Goal: Task Accomplishment & Management: Complete application form

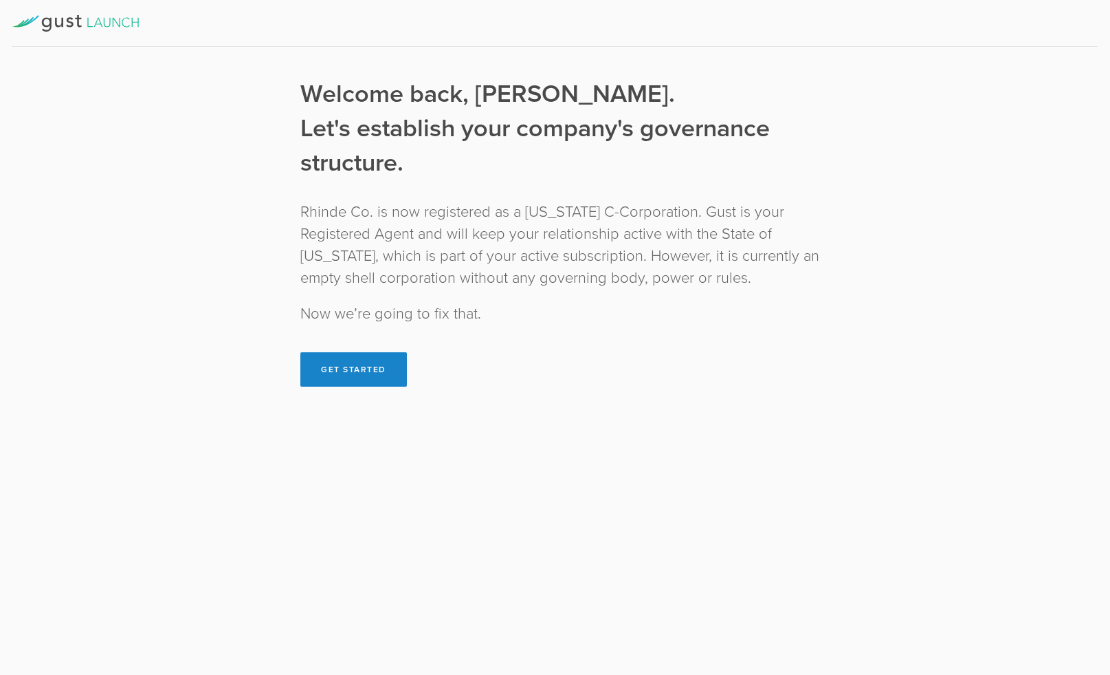
click at [917, 176] on div "[US_STATE] Registration Establish Governance First Action by the Board Establis…" at bounding box center [555, 337] width 1110 height 675
click at [318, 354] on button "Get Started" at bounding box center [353, 369] width 107 height 34
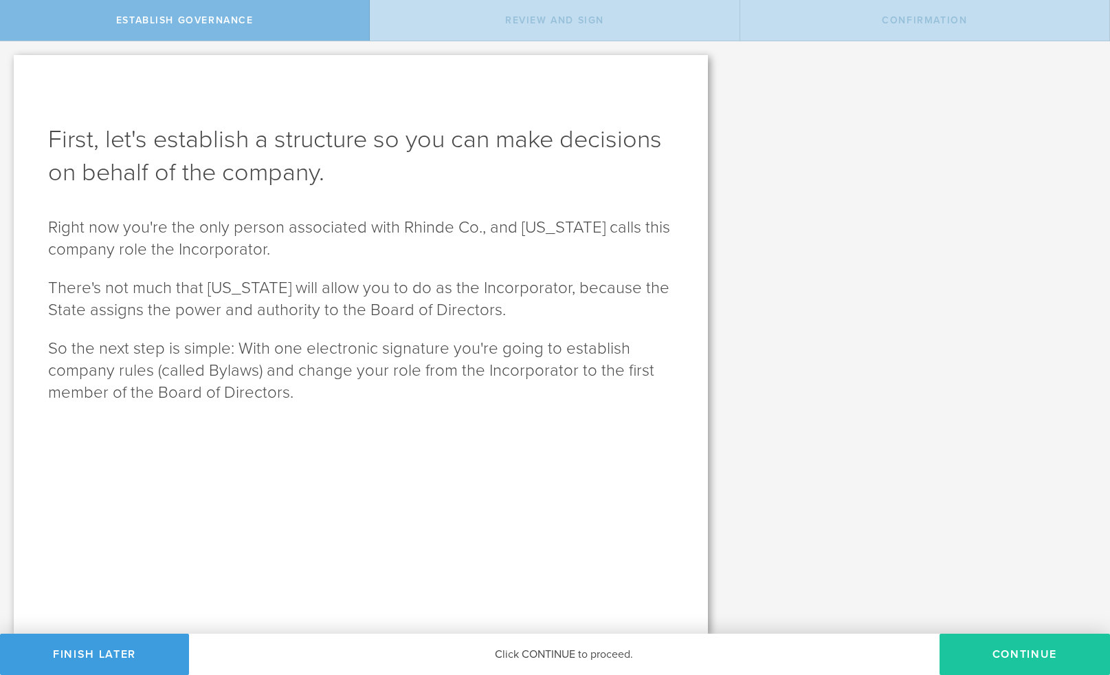
click at [970, 645] on button "Continue" at bounding box center [1025, 653] width 171 height 41
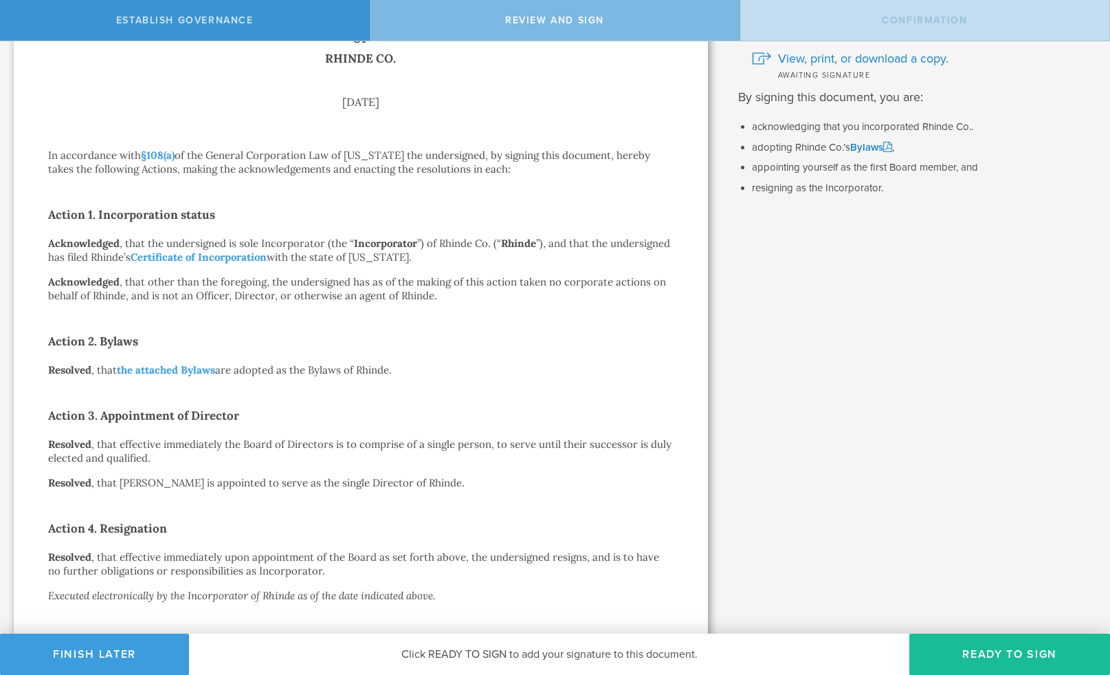
scroll to position [184, 0]
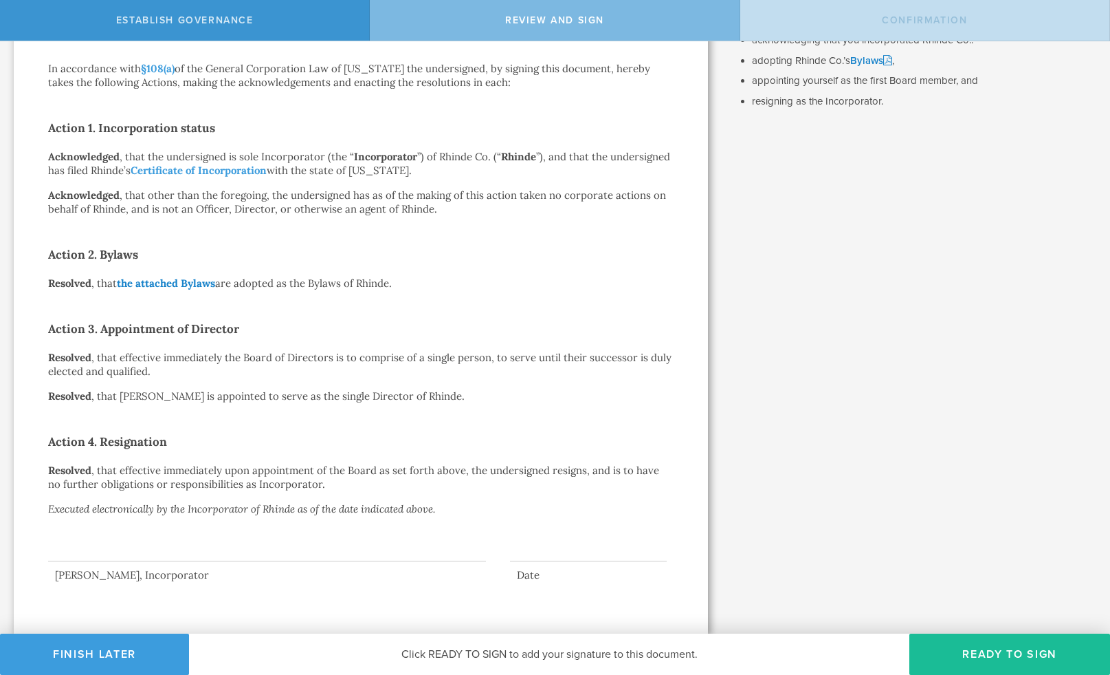
click at [184, 281] on link "the attached Bylaws" at bounding box center [166, 282] width 98 height 13
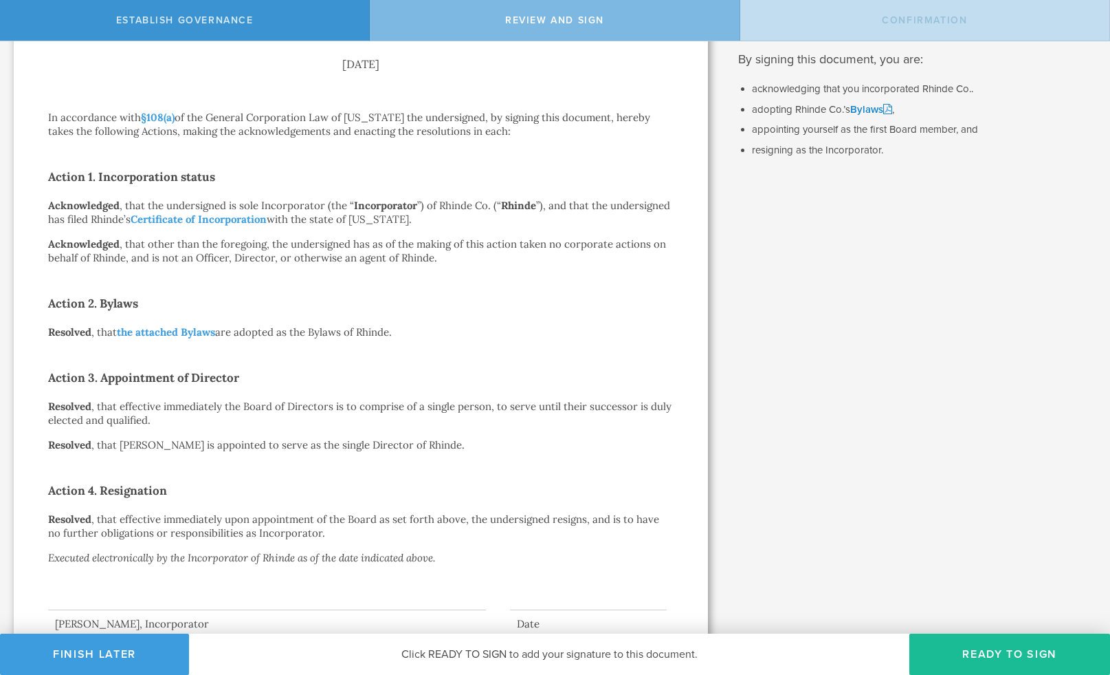
scroll to position [0, 0]
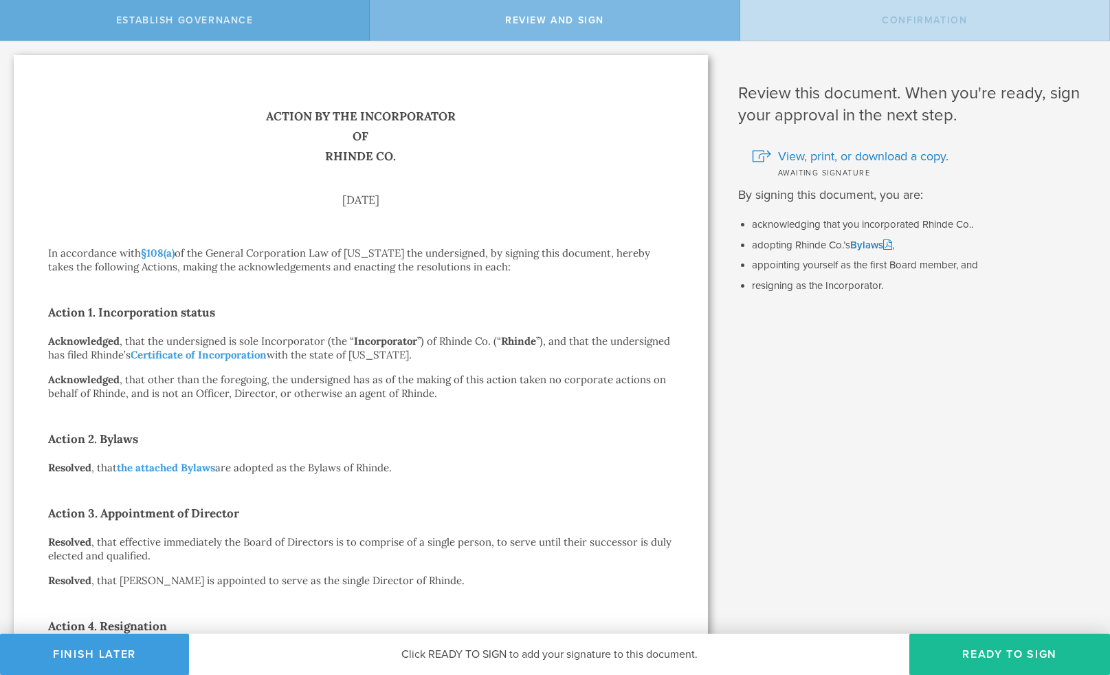
click at [256, 31] on div "Establish Governance" at bounding box center [185, 20] width 370 height 41
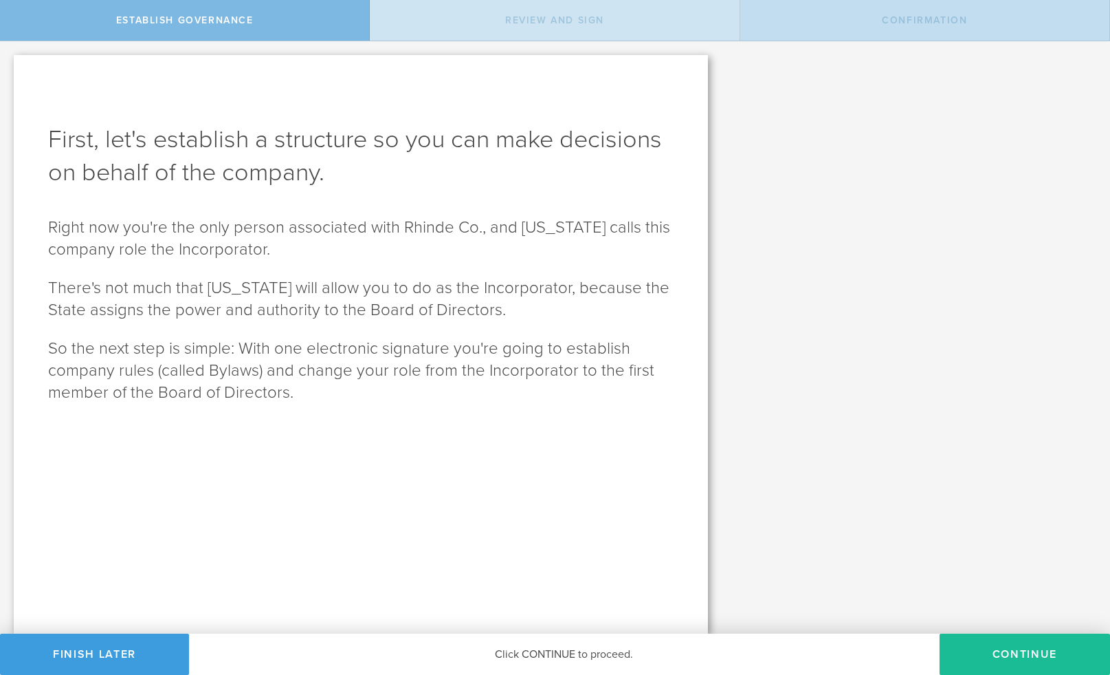
click at [524, 39] on div "Review and Sign" at bounding box center [555, 20] width 370 height 41
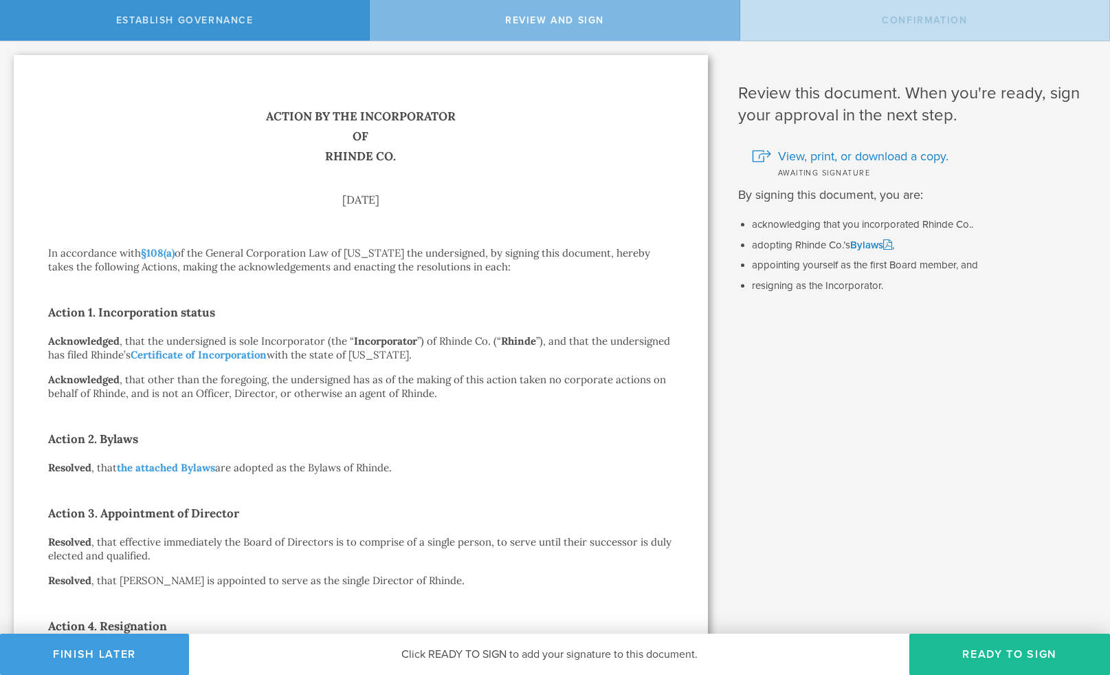
click at [929, 5] on div "Confirmation" at bounding box center [926, 20] width 370 height 41
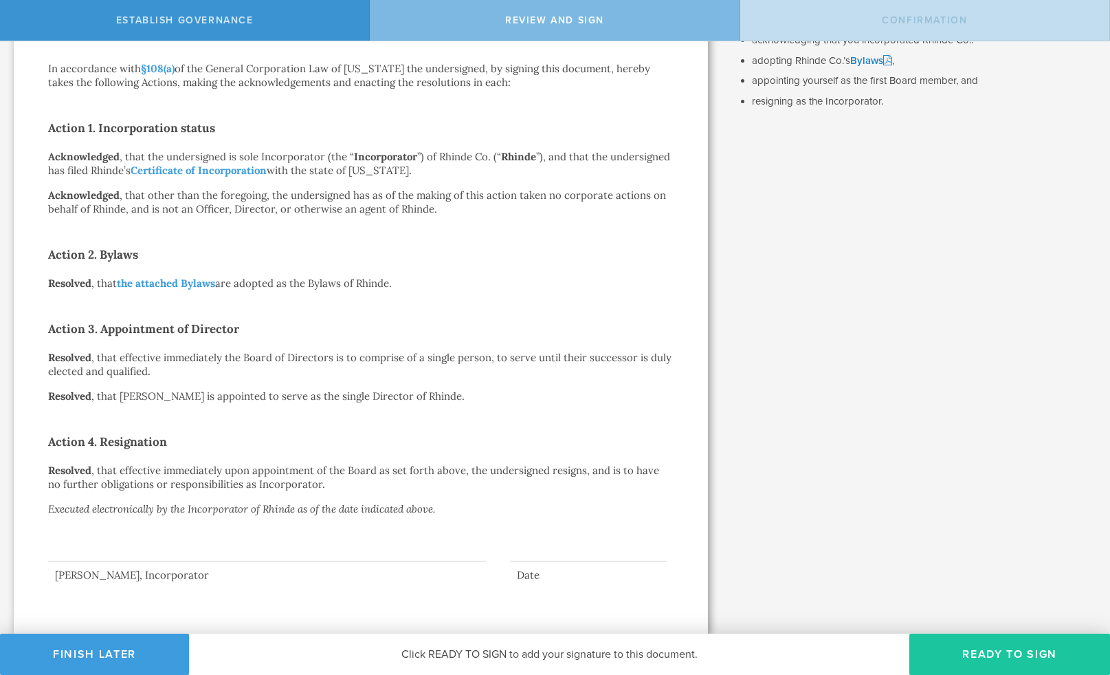
click at [969, 642] on button "Ready to Sign" at bounding box center [1010, 653] width 201 height 41
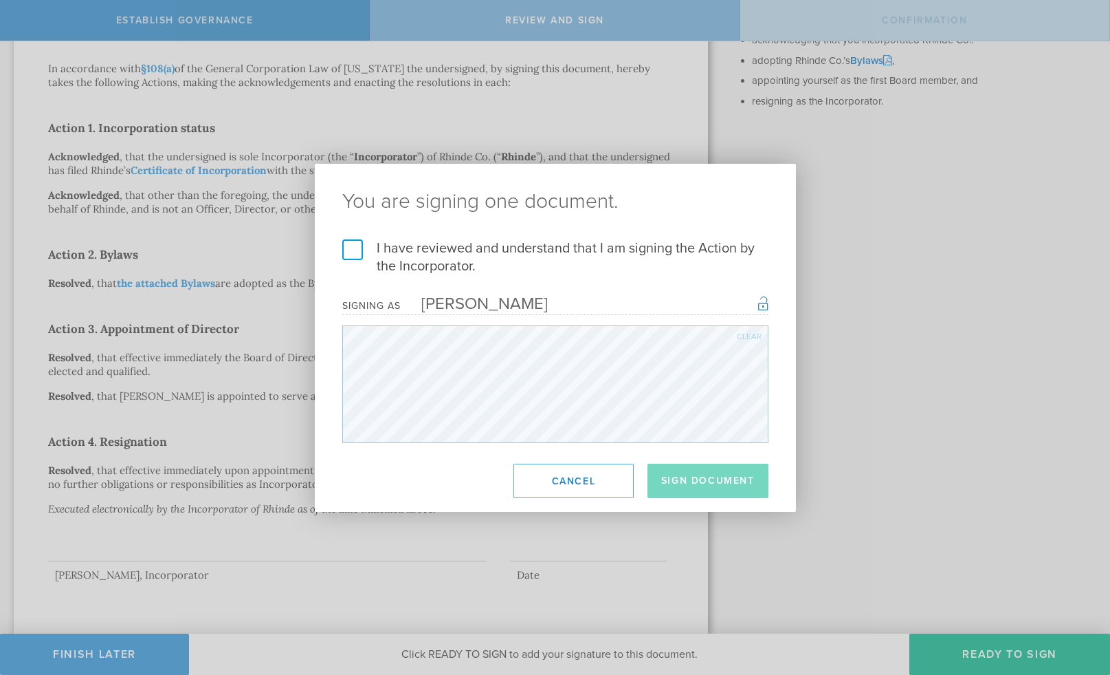
click at [740, 336] on div "Clear" at bounding box center [749, 336] width 25 height 8
click at [346, 243] on label "I have reviewed and understand that I am signing the Action by the Incorporator." at bounding box center [555, 257] width 426 height 36
click at [0, 0] on input "I have reviewed and understand that I am signing the Action by the Incorporator." at bounding box center [0, 0] width 0 height 0
click at [675, 472] on button "Sign Document" at bounding box center [708, 480] width 121 height 34
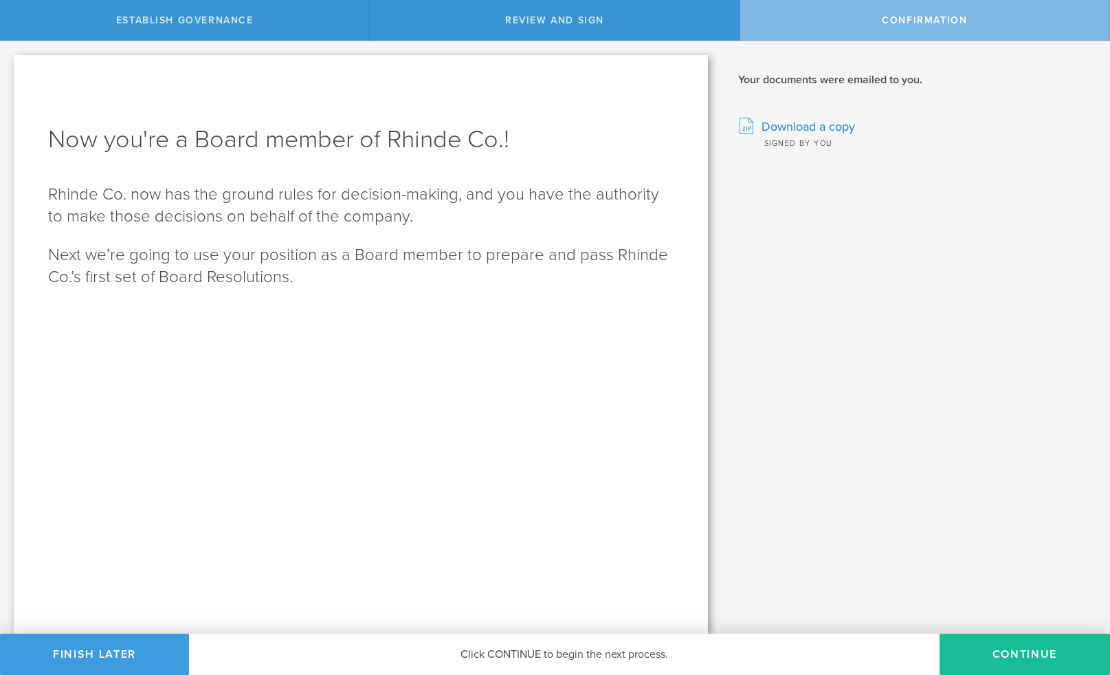
scroll to position [0, 0]
click at [1020, 657] on button "Continue" at bounding box center [1025, 653] width 171 height 41
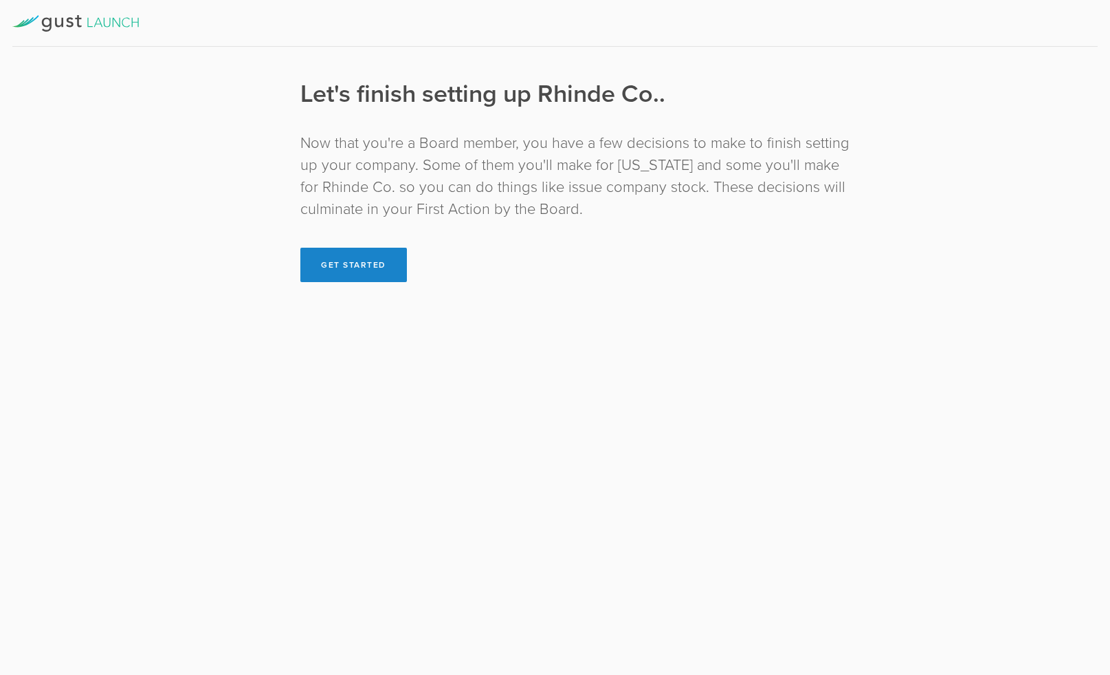
click at [163, 185] on div "First Action by the Board" at bounding box center [137, 183] width 218 height 46
click at [316, 267] on button "Get Started" at bounding box center [353, 265] width 107 height 34
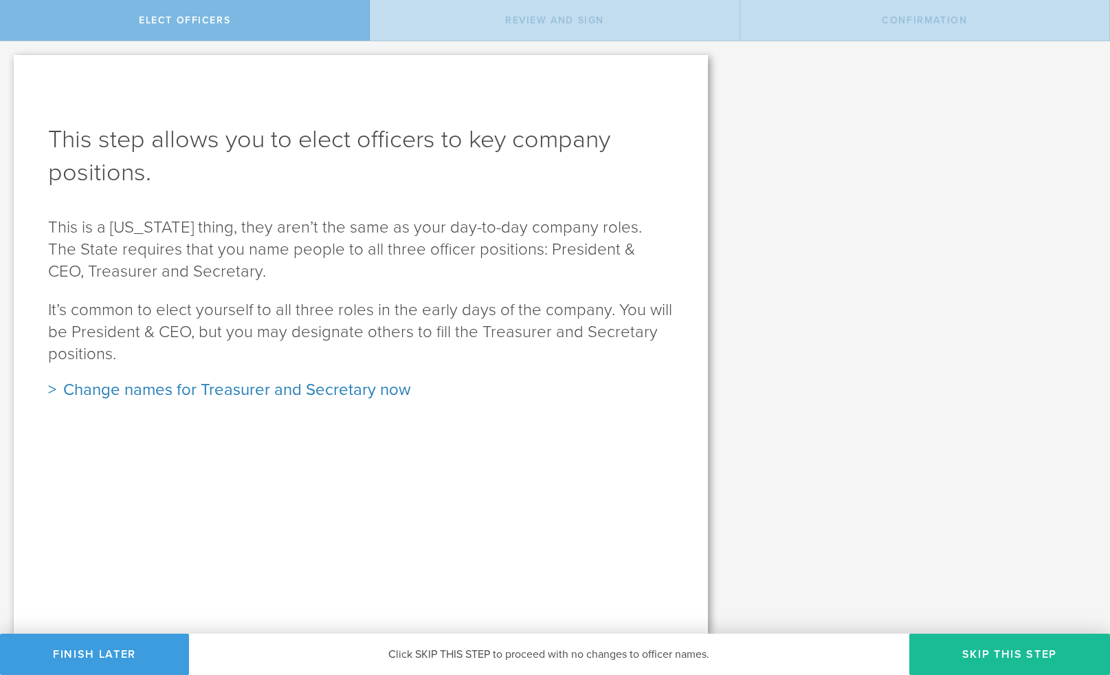
click at [300, 389] on div "Change names for Treasurer and Secretary now" at bounding box center [361, 390] width 626 height 22
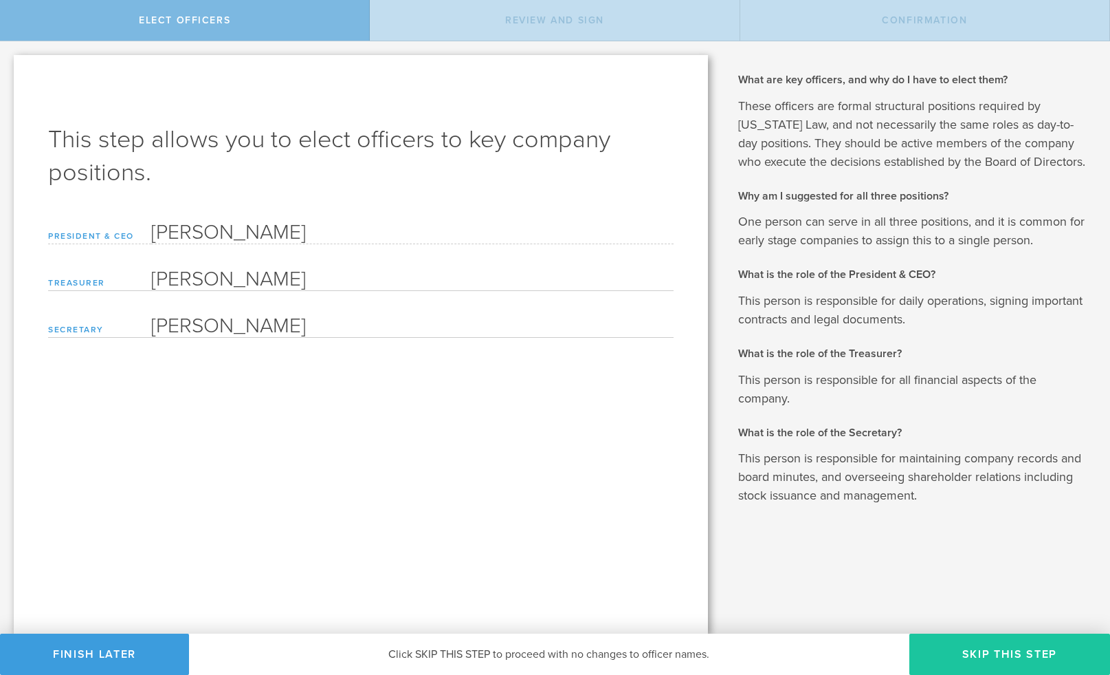
drag, startPoint x: 1011, startPoint y: 651, endPoint x: 1005, endPoint y: 646, distance: 7.8
click at [1011, 651] on button "Skip this step" at bounding box center [1010, 653] width 201 height 41
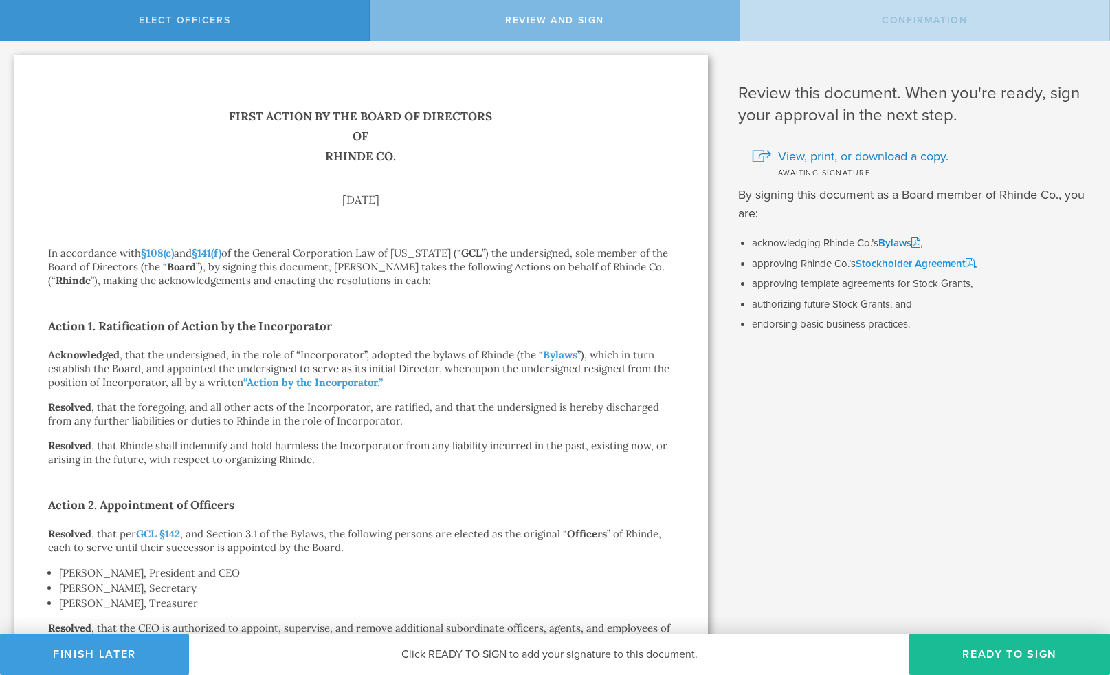
click at [894, 262] on link "Stockholder Agreement" at bounding box center [915, 263] width 119 height 12
click at [73, 642] on button "Finish Later" at bounding box center [94, 653] width 189 height 41
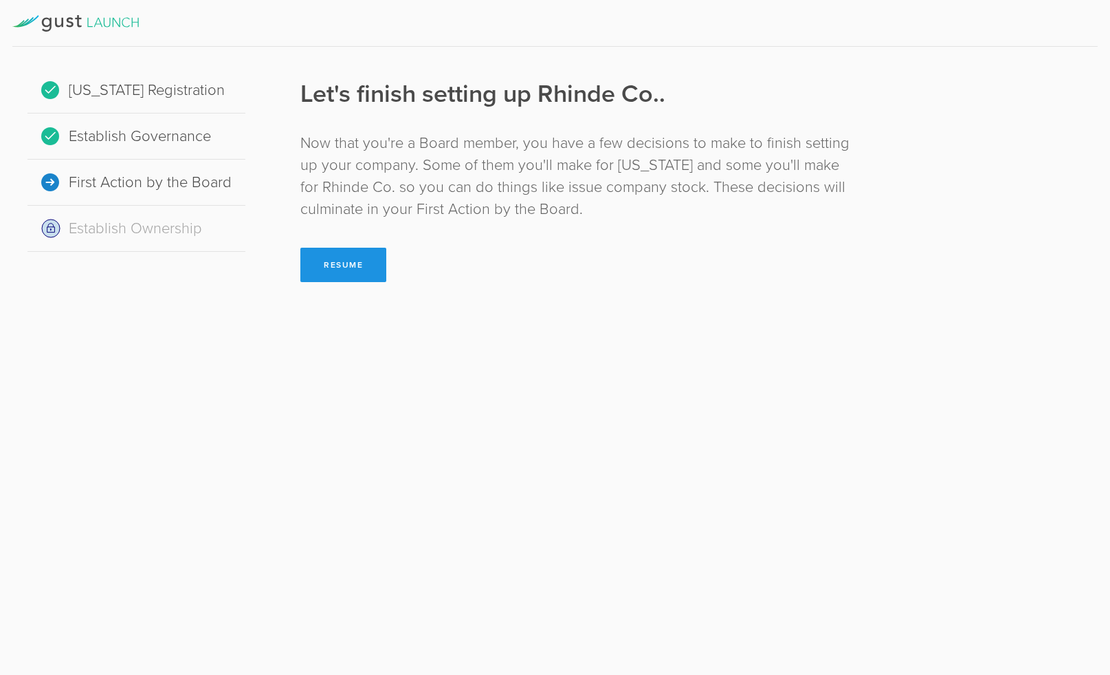
click at [339, 248] on button "Resume" at bounding box center [343, 265] width 86 height 34
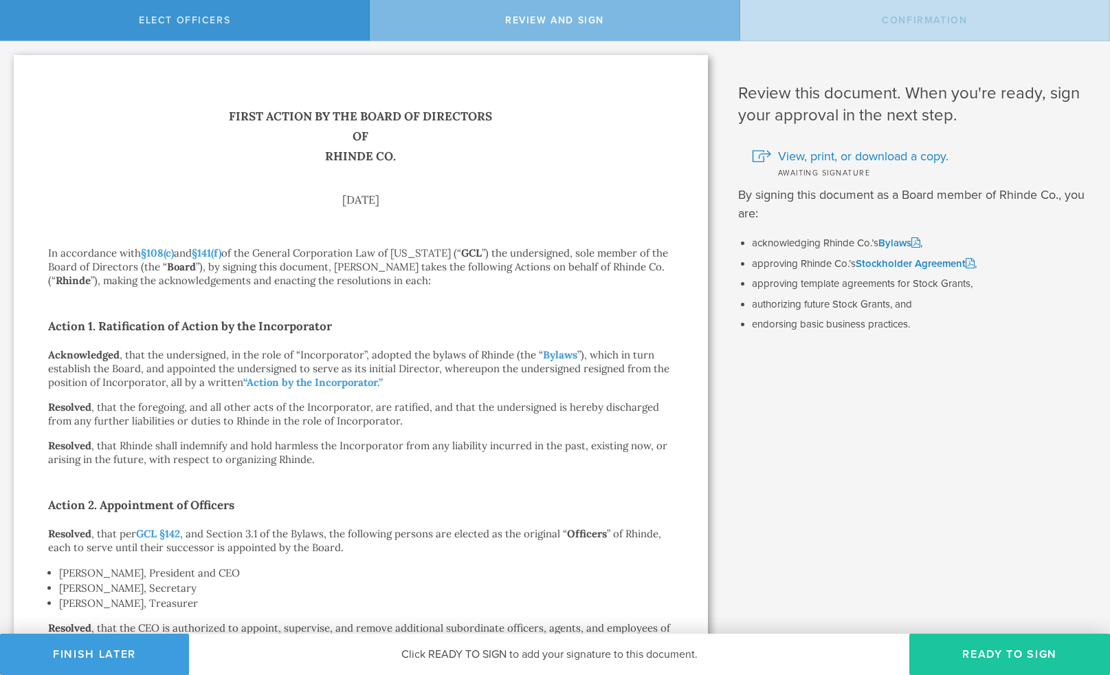
click at [1022, 638] on button "Ready to Sign" at bounding box center [1010, 653] width 201 height 41
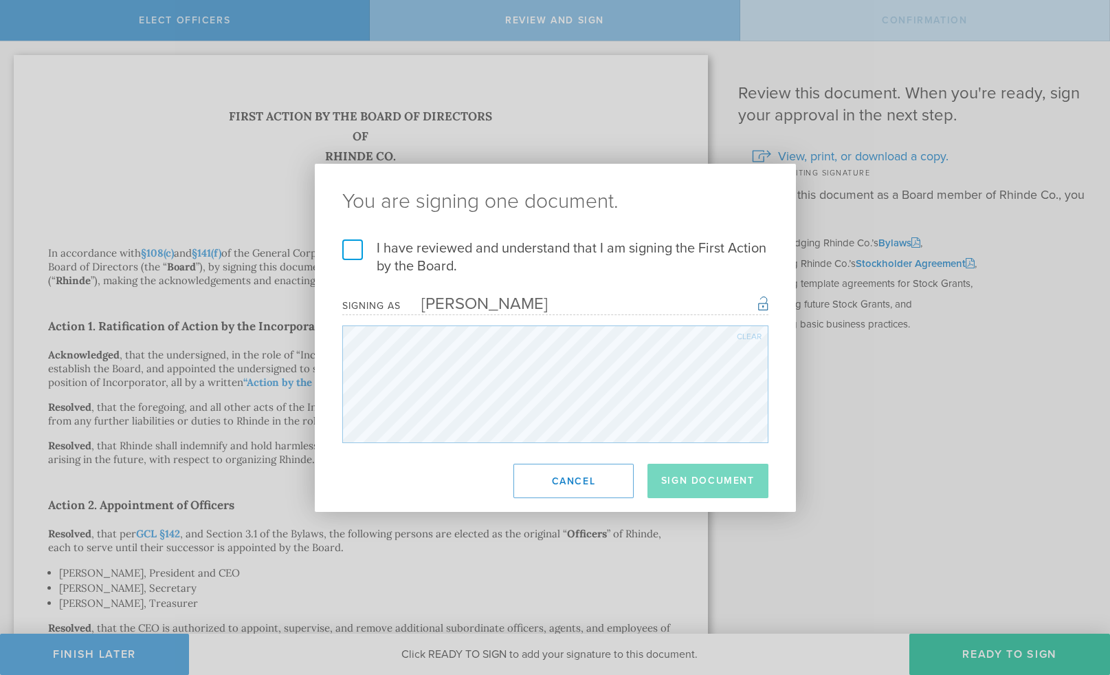
click at [366, 248] on label "I have reviewed and understand that I am signing the First Action by the Board." at bounding box center [555, 257] width 426 height 36
click at [0, 0] on input "I have reviewed and understand that I am signing the First Action by the Board." at bounding box center [0, 0] width 0 height 0
click at [714, 488] on button "Sign Document" at bounding box center [708, 480] width 121 height 34
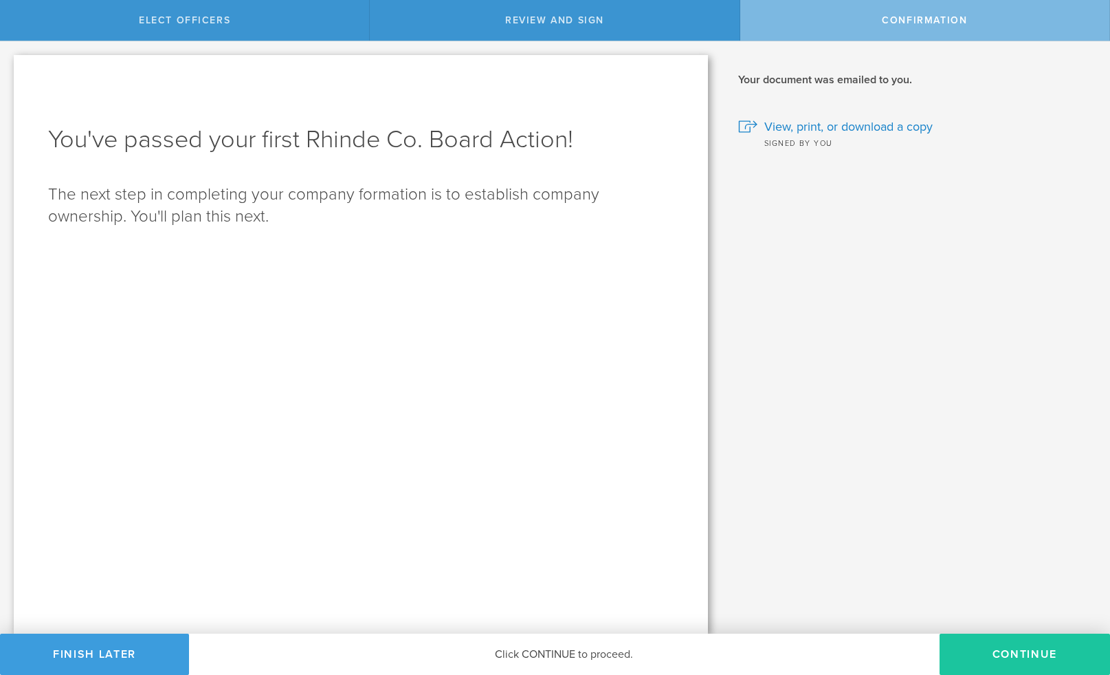
click at [1033, 660] on button "Continue" at bounding box center [1025, 653] width 171 height 41
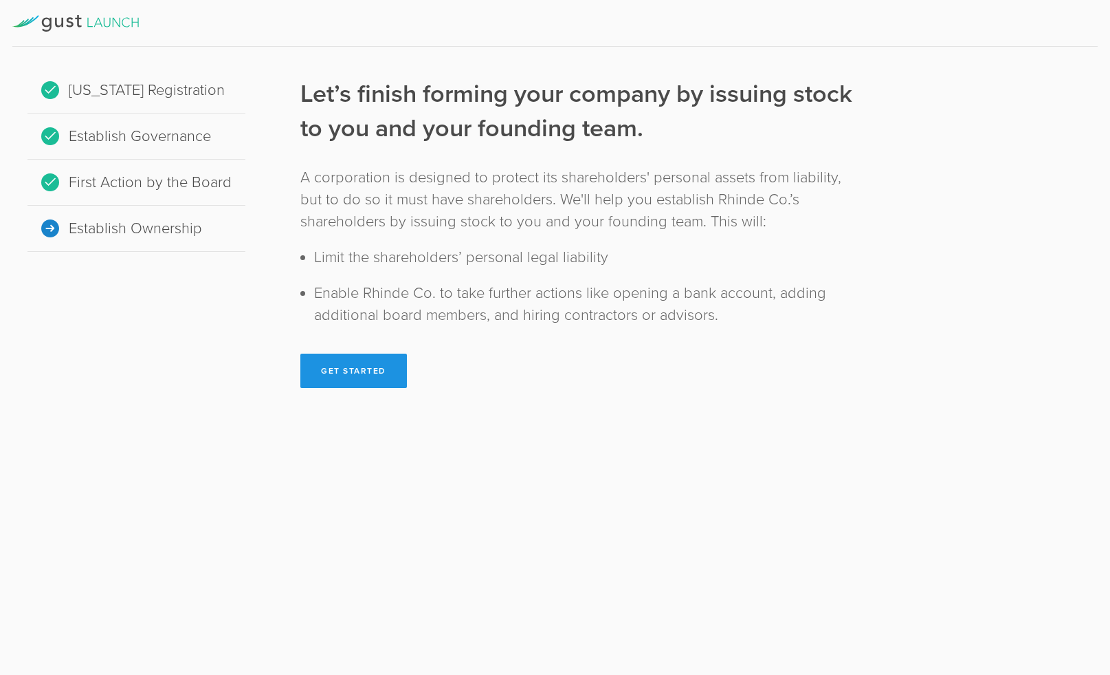
click at [375, 369] on button "Get Started" at bounding box center [353, 370] width 107 height 34
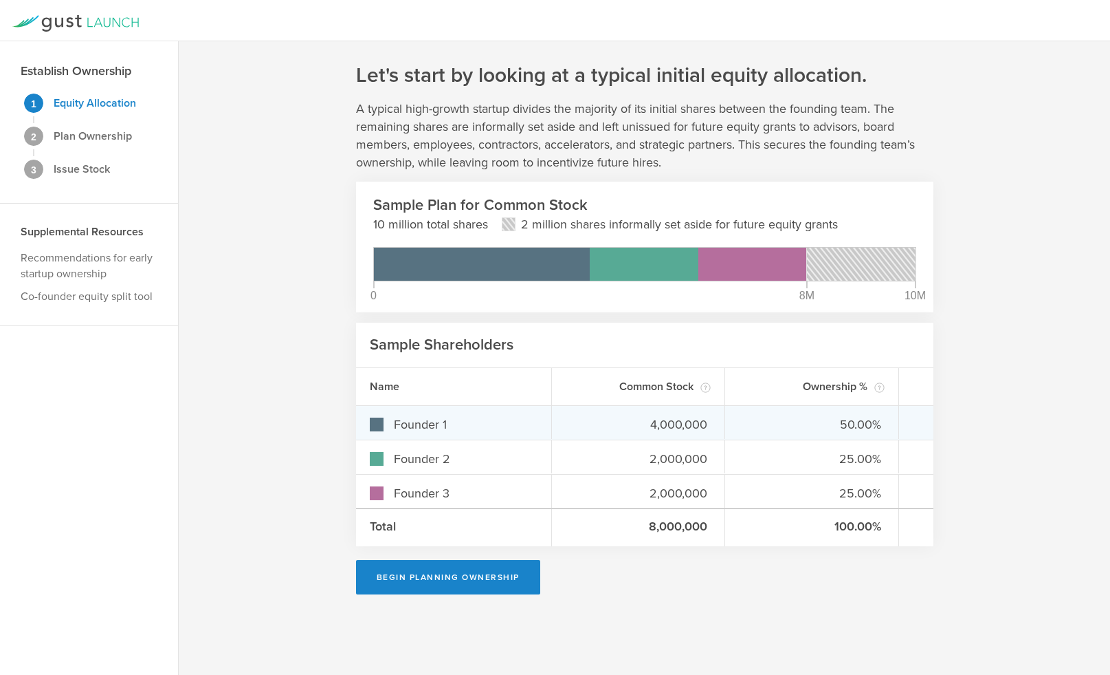
click at [428, 430] on div "Founder 1" at bounding box center [454, 424] width 168 height 18
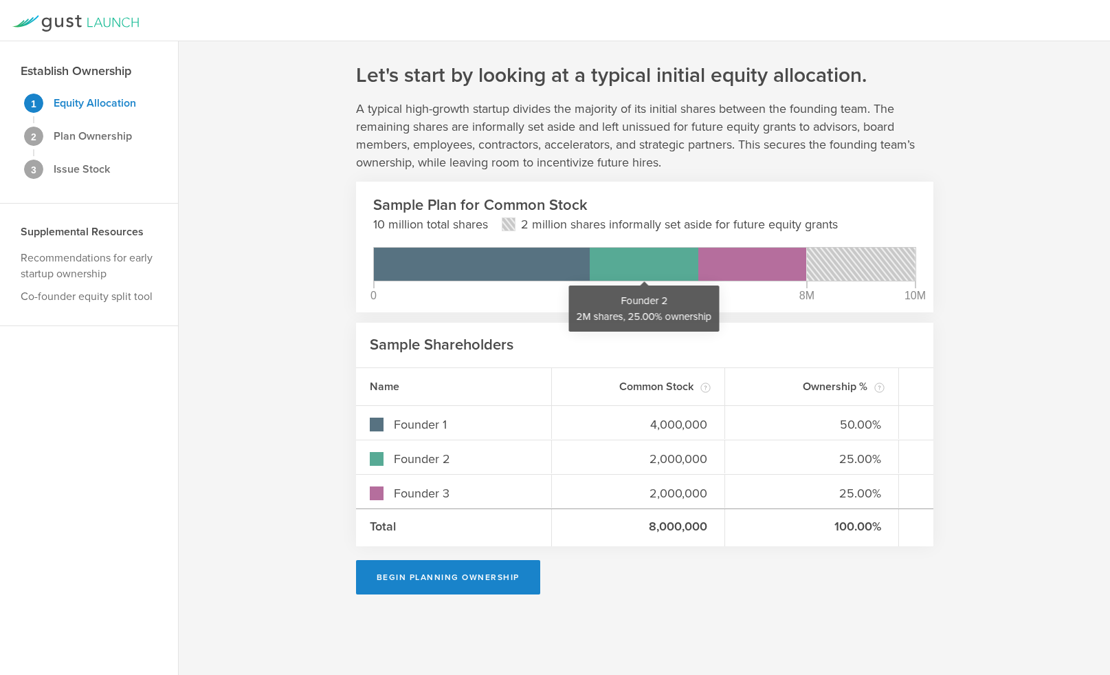
click at [661, 275] on div "Founder 2 2M shares, 25.00% ownership" at bounding box center [644, 264] width 108 height 33
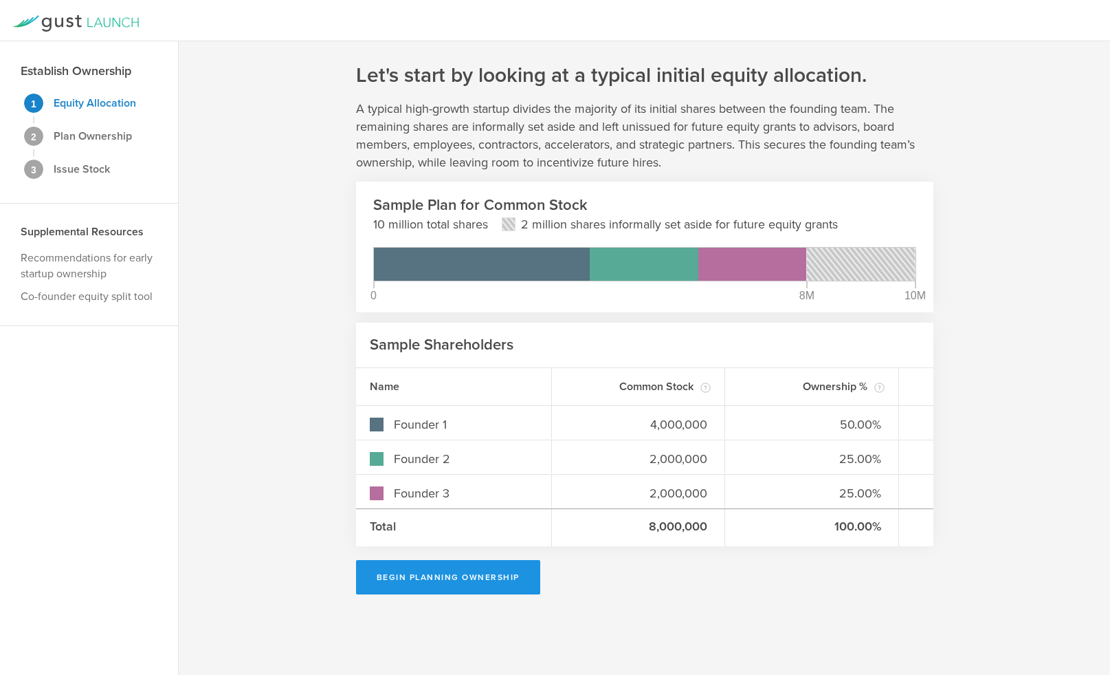
click at [442, 574] on button "Begin Planning Ownership" at bounding box center [448, 577] width 184 height 34
type input "[PERSON_NAME]"
type input "-"
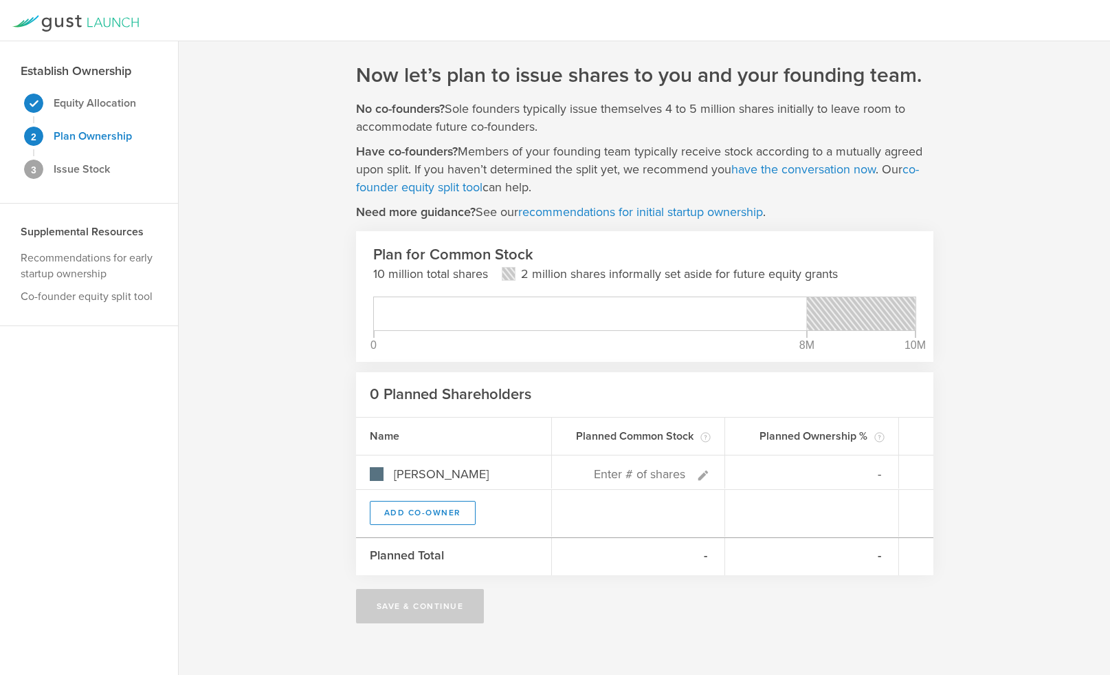
click at [438, 327] on div at bounding box center [590, 313] width 433 height 33
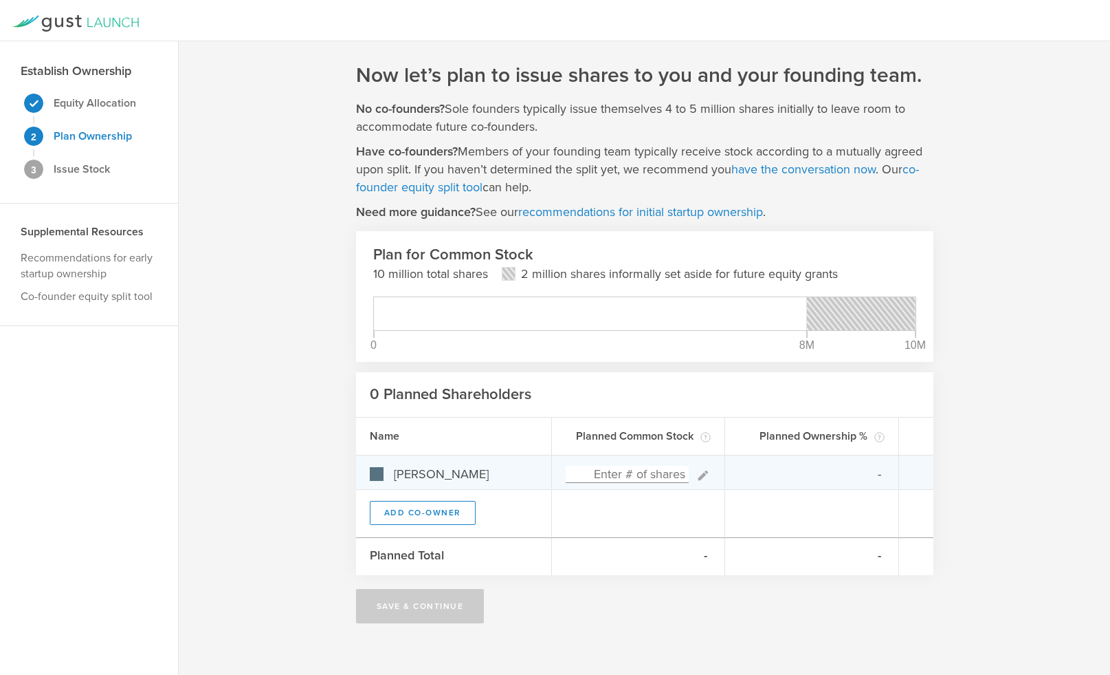
click at [618, 480] on input at bounding box center [628, 474] width 124 height 17
type input "0%"
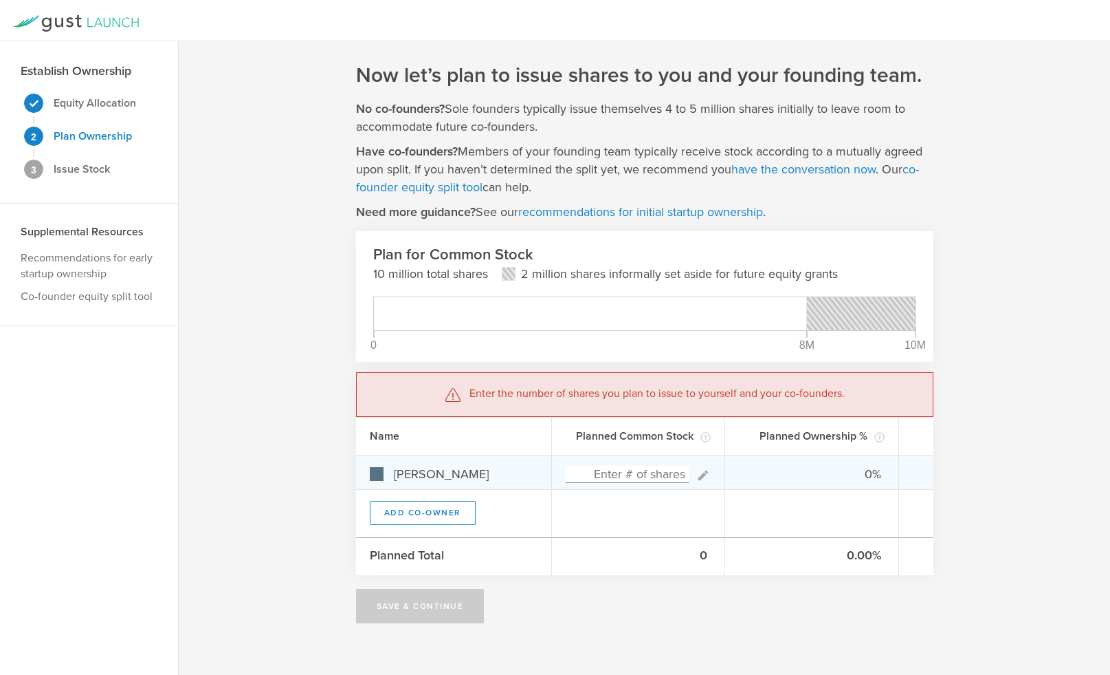
click at [660, 470] on input at bounding box center [628, 474] width 124 height 17
type input "5,500,000"
type input "100.00%"
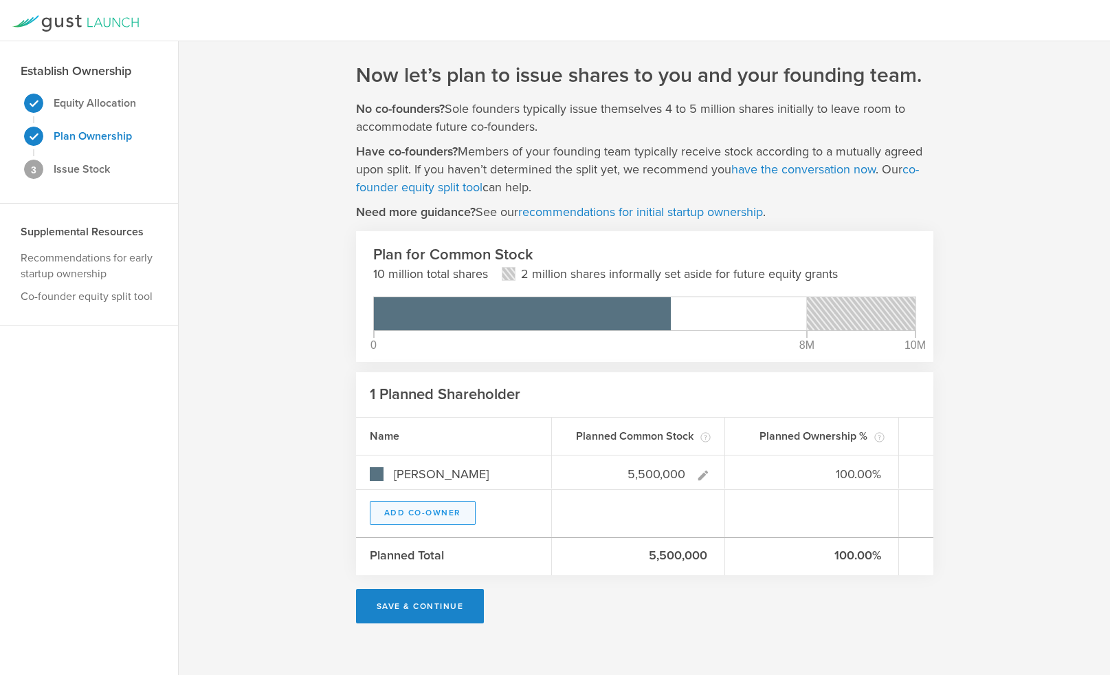
type input "5,500,000"
type gust-number-field "5500000"
click at [459, 510] on button "Add Co-Owner" at bounding box center [423, 513] width 106 height 24
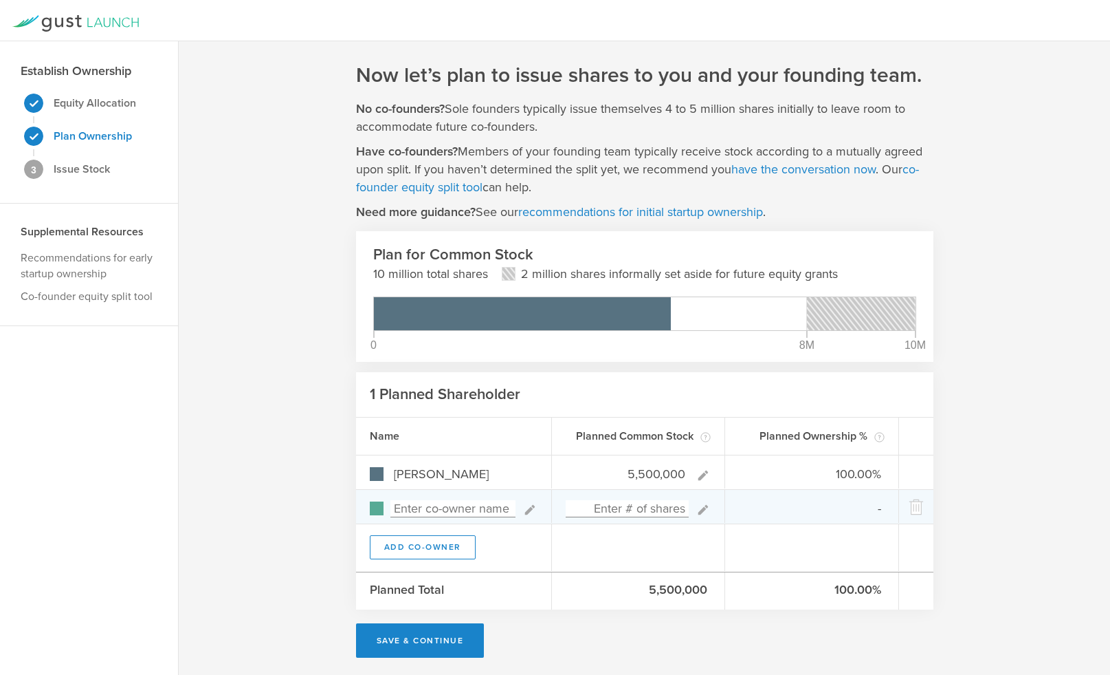
click at [487, 510] on input at bounding box center [453, 508] width 125 height 17
type input "[PERSON_NAME]"
type input "0.00%"
type input "[PERSON_NAME]"
click at [646, 512] on input at bounding box center [628, 508] width 124 height 17
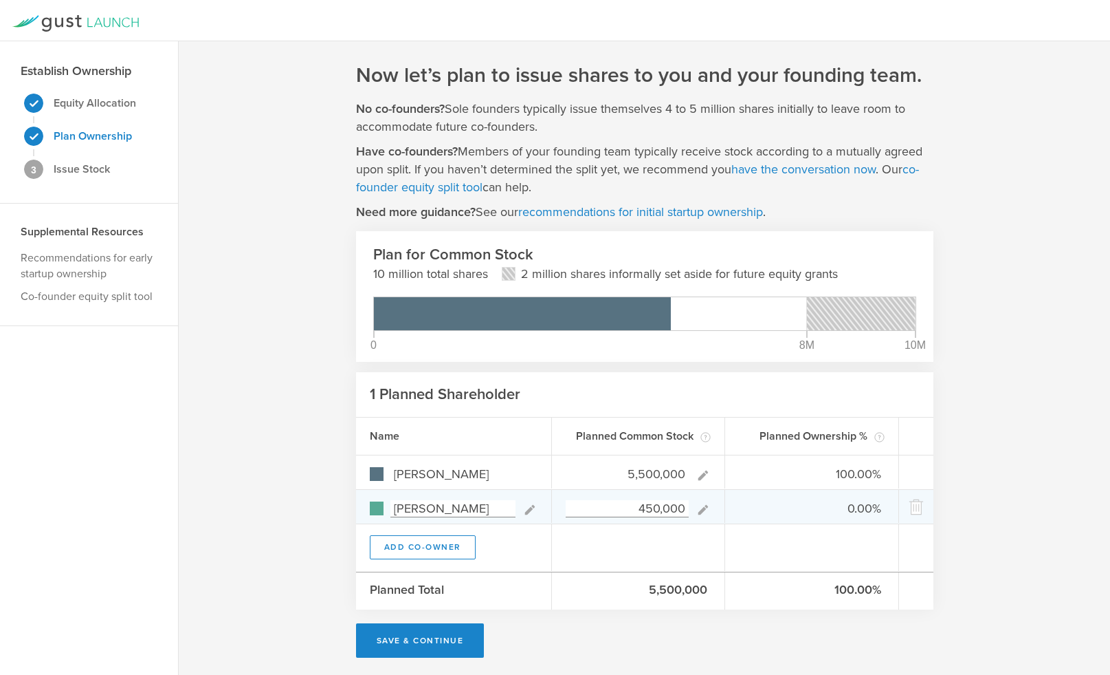
type input "4,500,000"
type input "55.00%"
type input "45.00%"
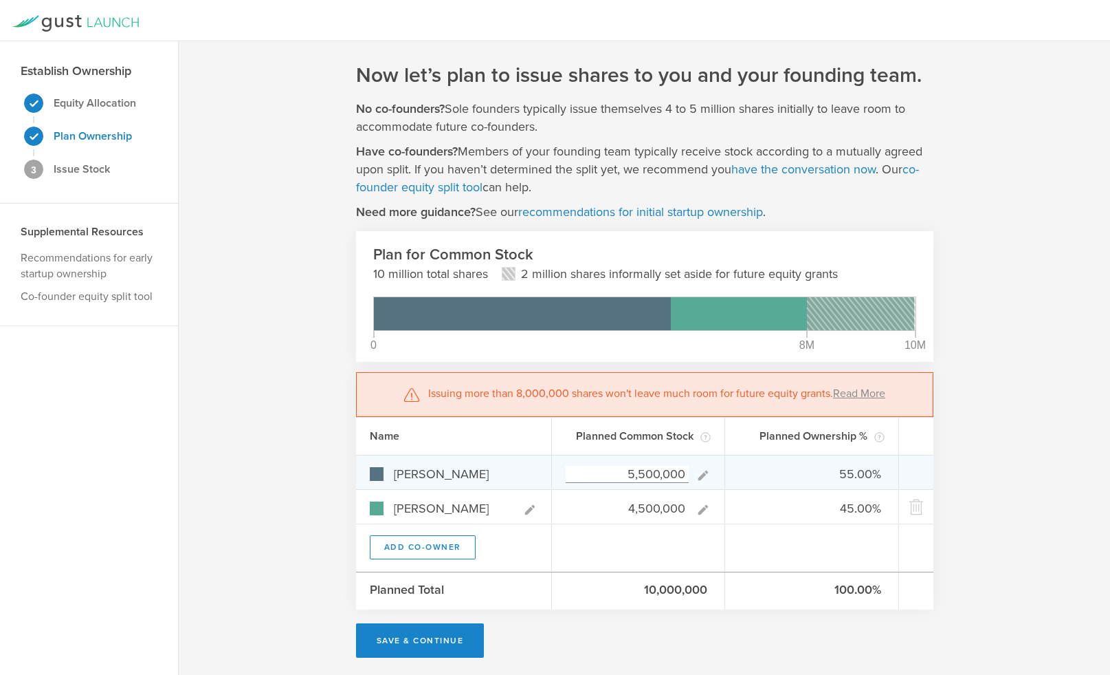
type input "4,500,000"
type gust-number-field "4500000"
click at [631, 477] on input "5,500,000" at bounding box center [628, 474] width 124 height 17
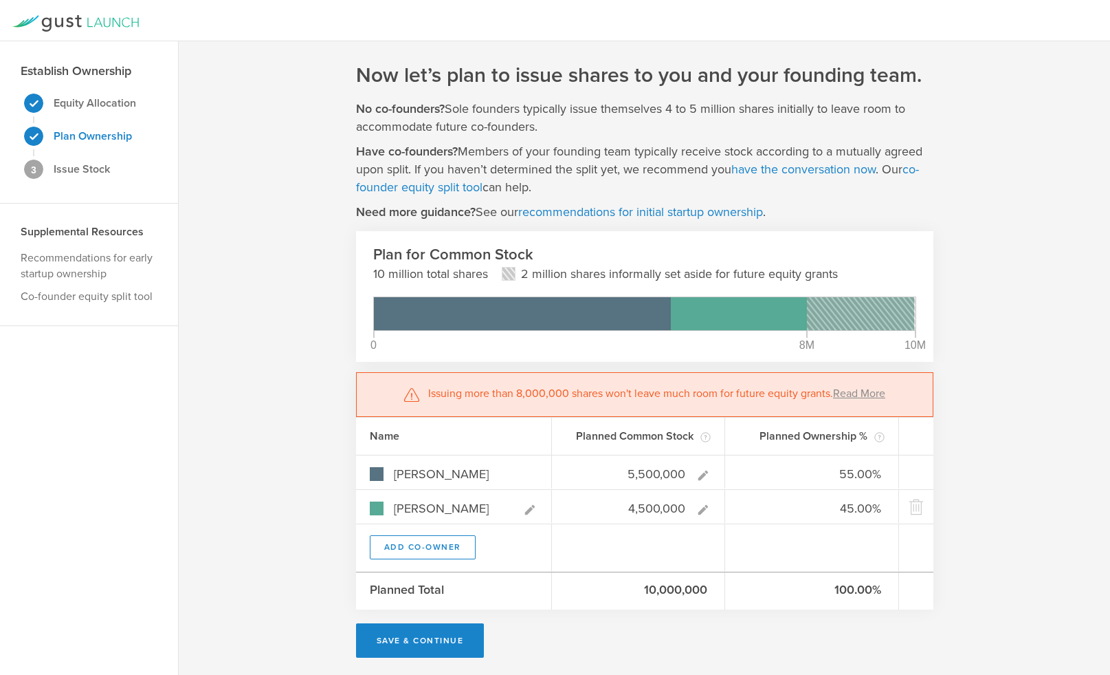
click at [866, 377] on div "Issuing more than 8,000,000 shares won't leave much room for future equity gran…" at bounding box center [645, 394] width 578 height 45
click at [852, 391] on link "Read More" at bounding box center [859, 393] width 52 height 14
click at [470, 184] on link "co-founder equity split tool" at bounding box center [637, 178] width 563 height 33
click at [413, 190] on link "co-founder equity split tool" at bounding box center [637, 178] width 563 height 33
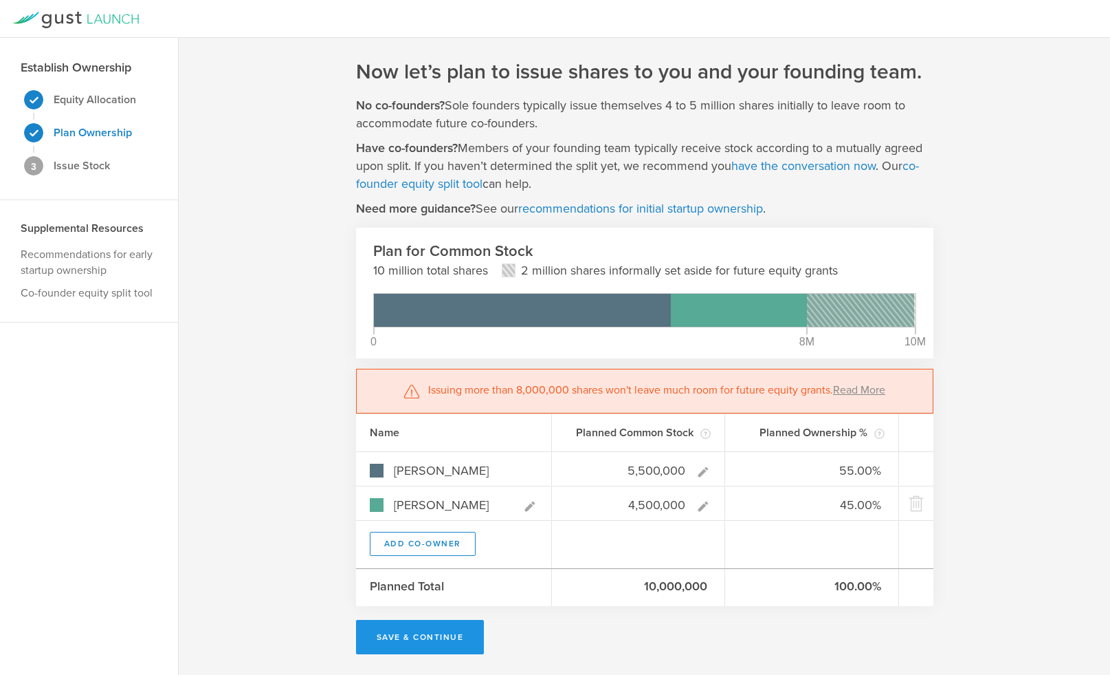
click at [390, 628] on button "Save & Continue" at bounding box center [420, 637] width 129 height 34
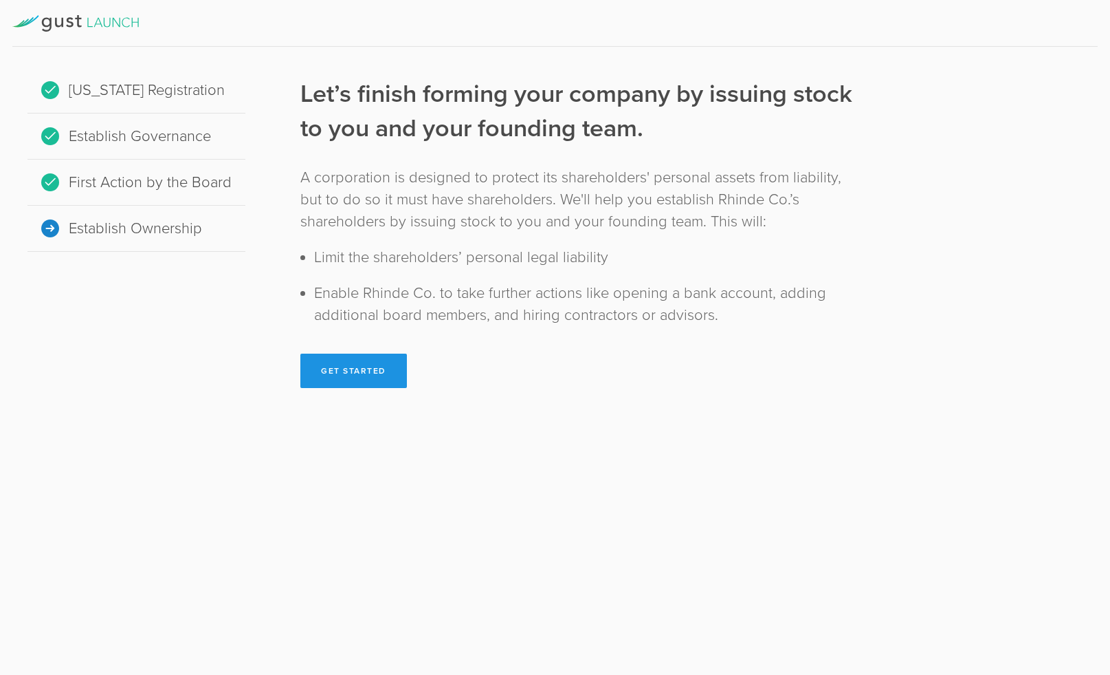
click at [351, 362] on button "Get Started" at bounding box center [353, 370] width 107 height 34
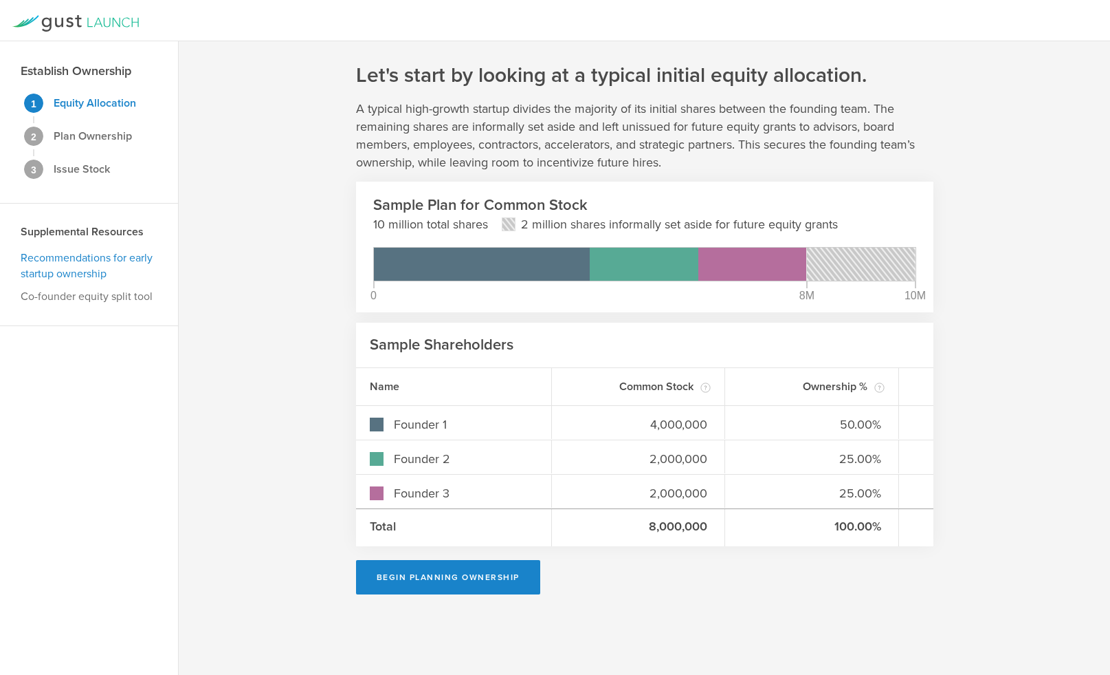
click at [74, 268] on link "Recommendations for early startup ownership" at bounding box center [87, 266] width 132 height 30
click at [107, 104] on strong "Equity Allocation" at bounding box center [95, 103] width 83 height 14
click at [89, 133] on strong "Plan Ownership" at bounding box center [93, 136] width 78 height 14
click at [74, 33] on gust-logo at bounding box center [75, 24] width 127 height 19
click at [76, 23] on icon at bounding box center [75, 23] width 127 height 17
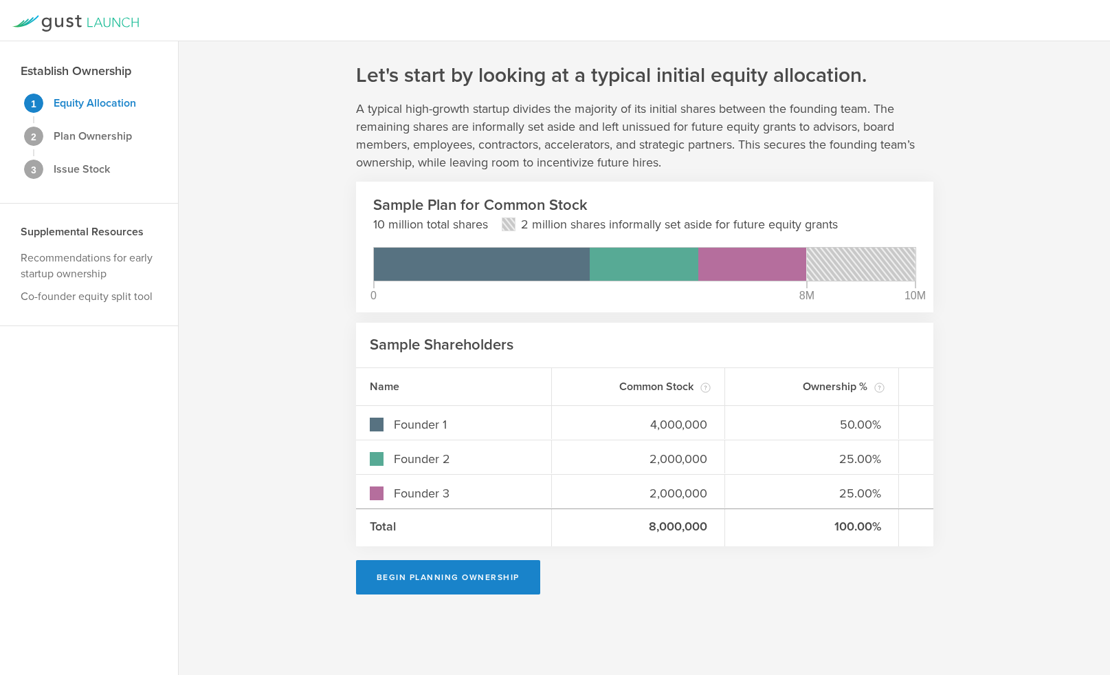
drag, startPoint x: 45, startPoint y: 21, endPoint x: 30, endPoint y: 19, distance: 14.7
click at [34, 21] on icon at bounding box center [75, 23] width 127 height 17
click at [30, 19] on icon at bounding box center [25, 21] width 26 height 12
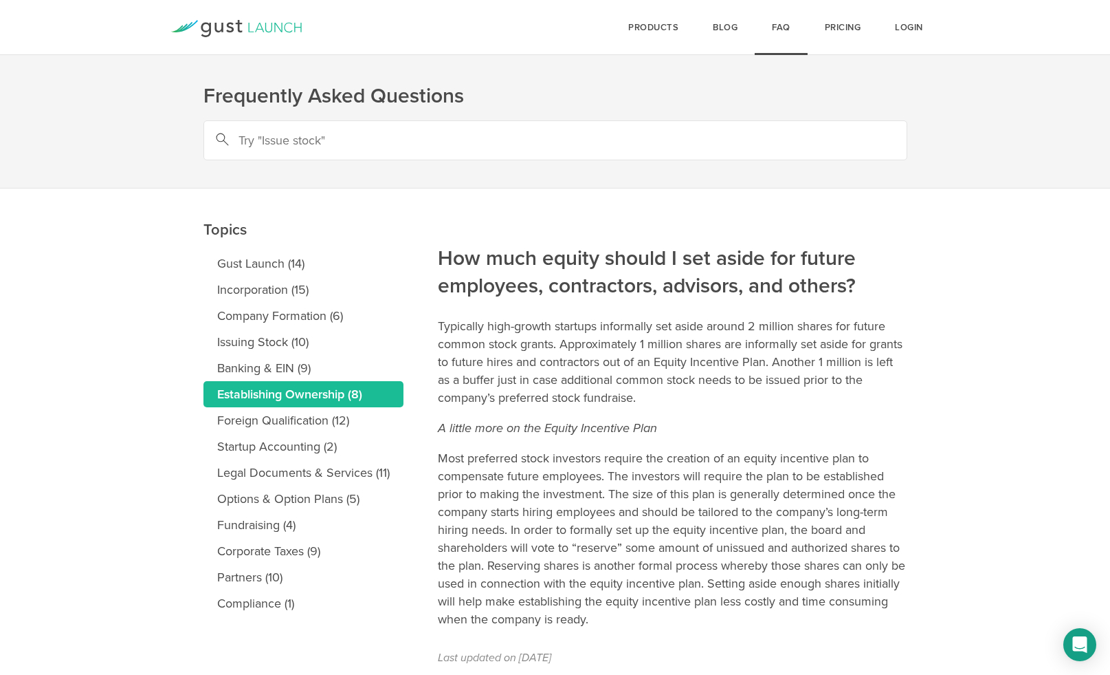
scroll to position [58, 0]
